Goal: Entertainment & Leisure: Consume media (video, audio)

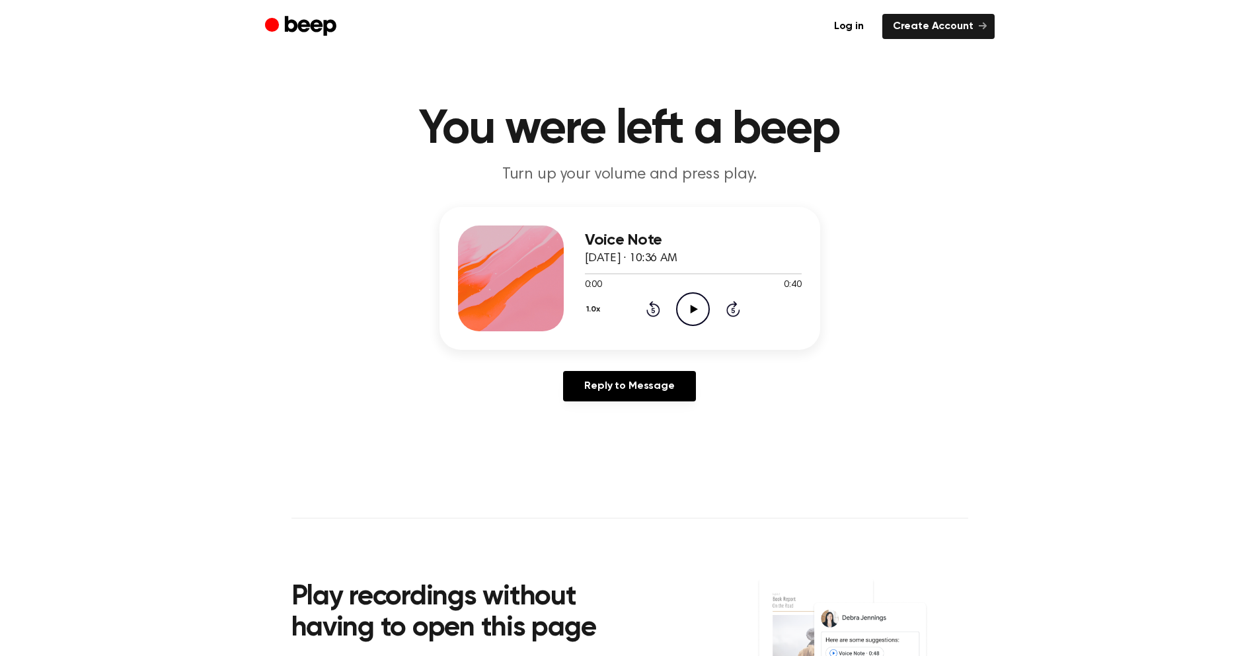
click at [700, 312] on icon "Play Audio" at bounding box center [693, 309] width 34 height 34
click at [689, 317] on icon "Play Audio" at bounding box center [693, 309] width 34 height 34
click at [596, 307] on button "1.0x" at bounding box center [595, 309] width 20 height 22
click at [611, 452] on li "2.0x" at bounding box center [610, 462] width 51 height 24
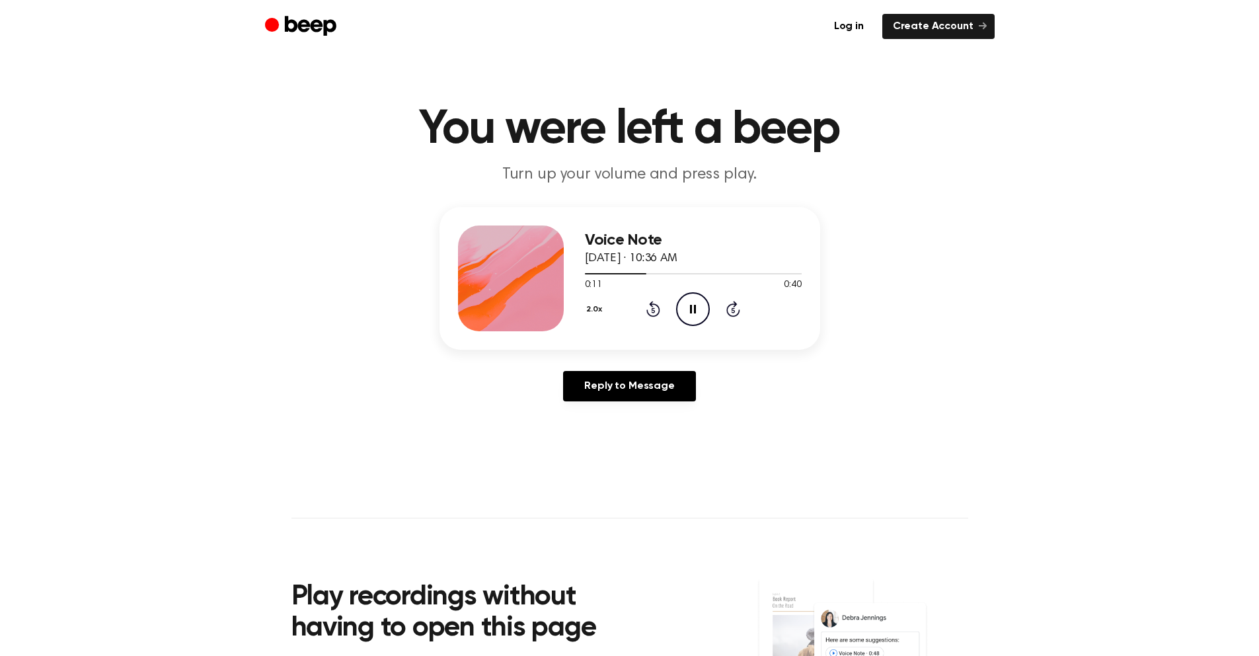
click at [690, 313] on icon "Pause Audio" at bounding box center [693, 309] width 34 height 34
click at [692, 315] on icon "Play Audio" at bounding box center [693, 309] width 34 height 34
click at [692, 315] on icon "Pause Audio" at bounding box center [693, 309] width 34 height 34
